Goal: Contribute content: Add original content to the website for others to see

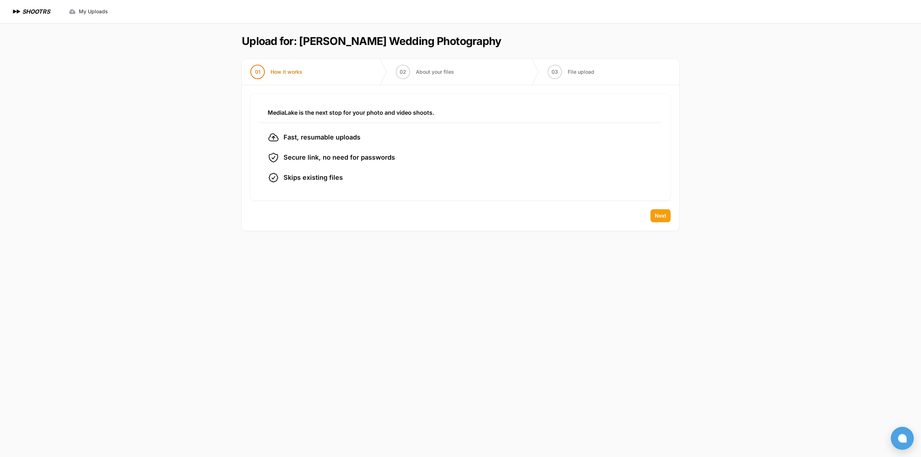
click at [666, 220] on span "Next" at bounding box center [661, 215] width 12 height 7
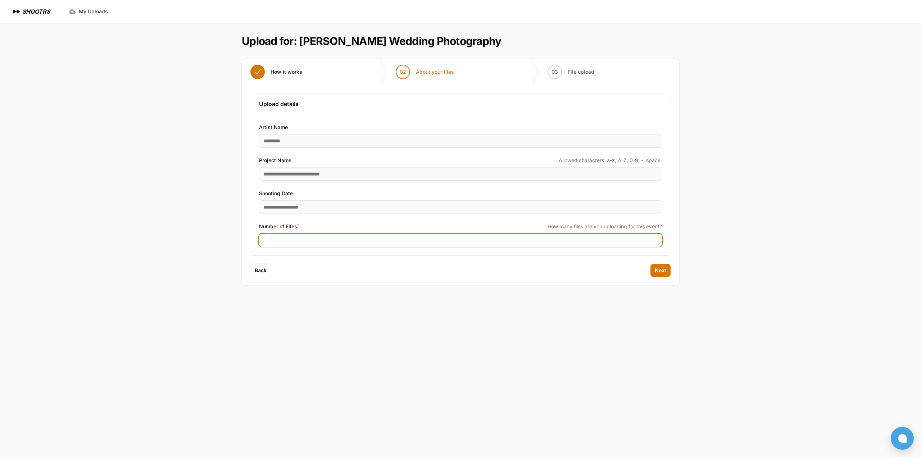
click at [259, 247] on input "Number of Files *" at bounding box center [460, 240] width 403 height 13
type input "****"
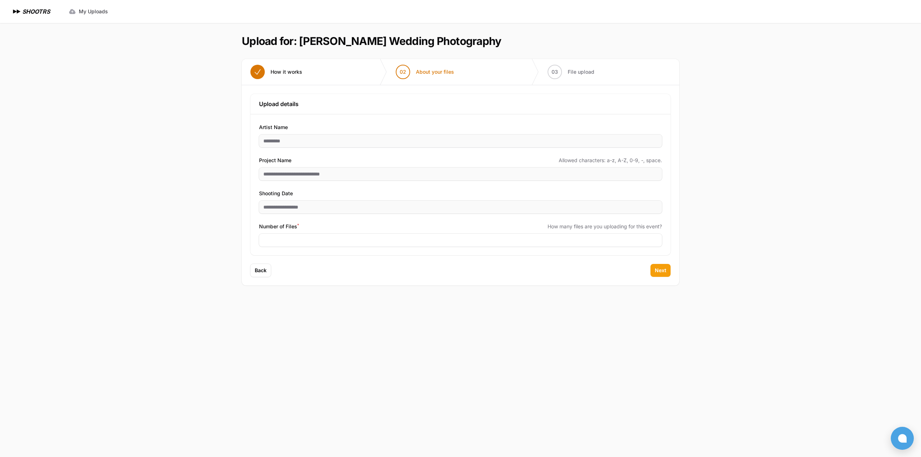
click at [666, 274] on span "Next" at bounding box center [661, 270] width 12 height 7
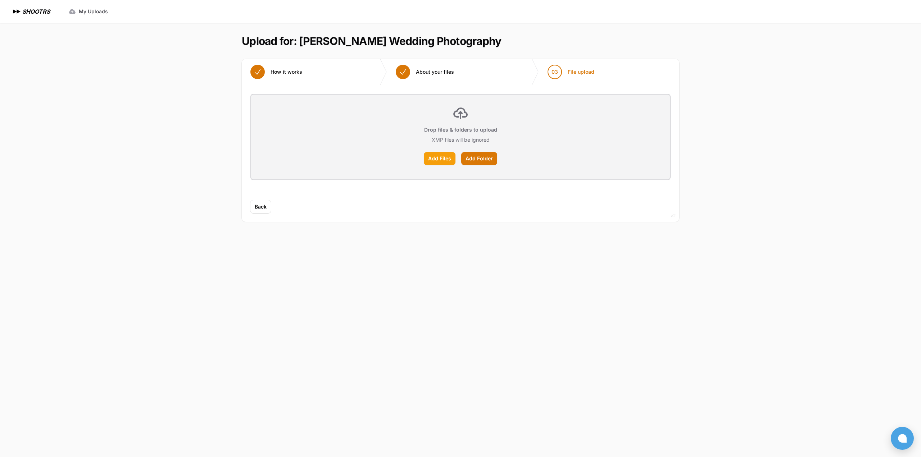
click at [435, 165] on label "Add Files" at bounding box center [440, 158] width 32 height 13
click at [0, 0] on input "Add Files" at bounding box center [0, 0] width 0 height 0
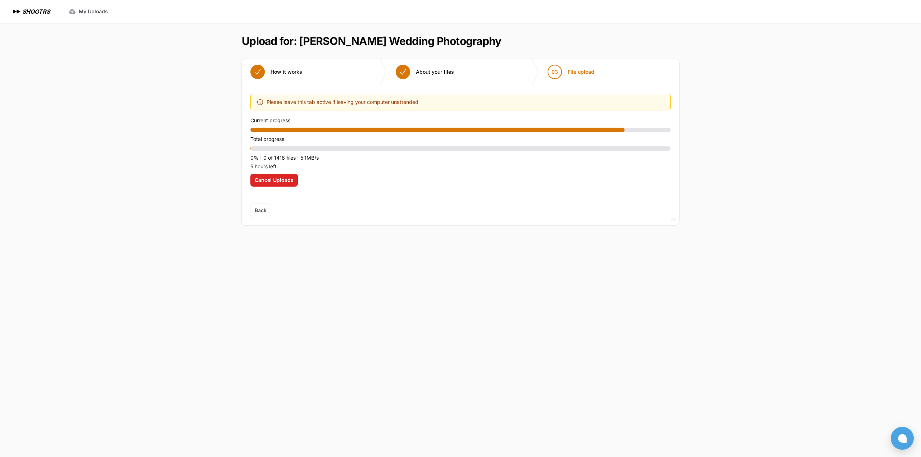
click at [257, 106] on icon at bounding box center [260, 102] width 7 height 7
